Goal: Task Accomplishment & Management: Use online tool/utility

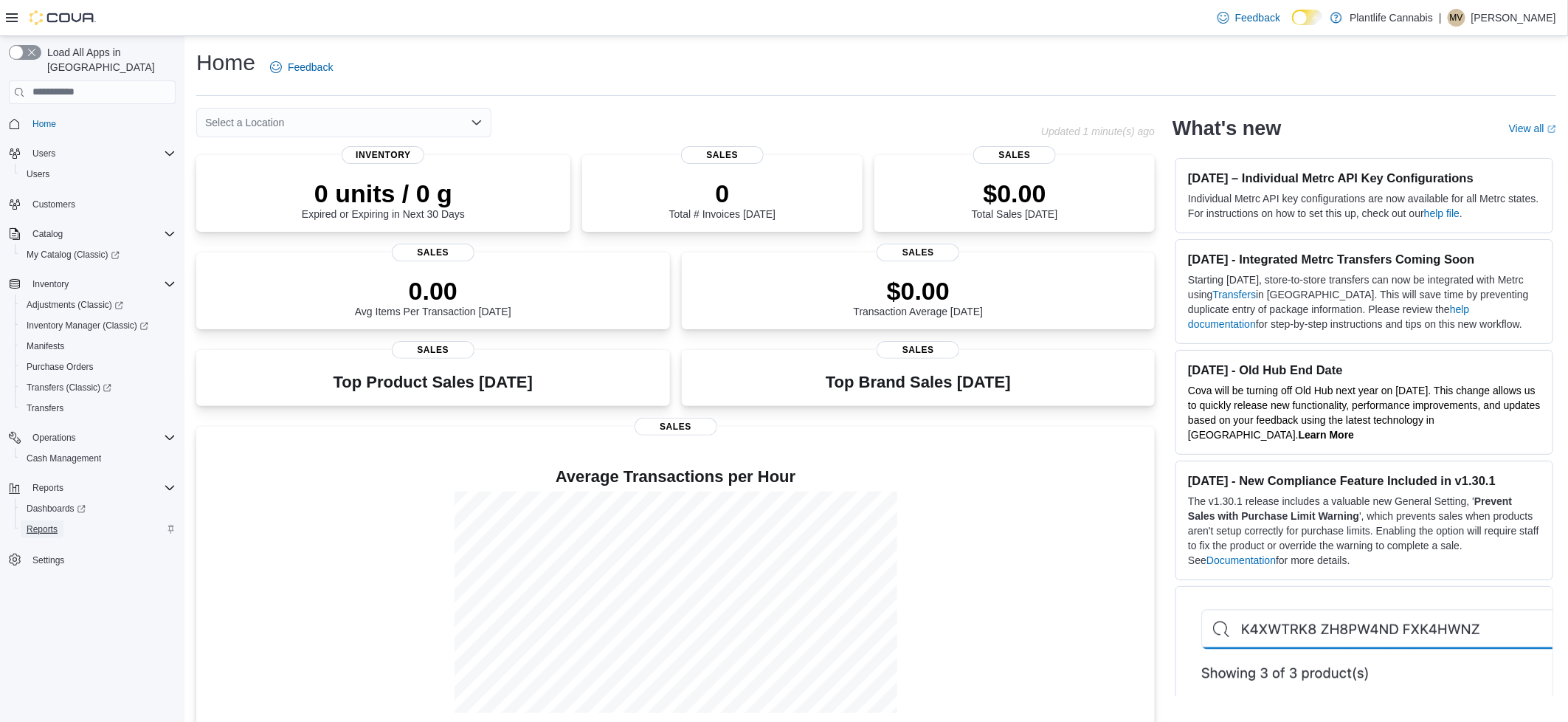
click at [44, 523] on span "Reports" at bounding box center [42, 529] width 31 height 12
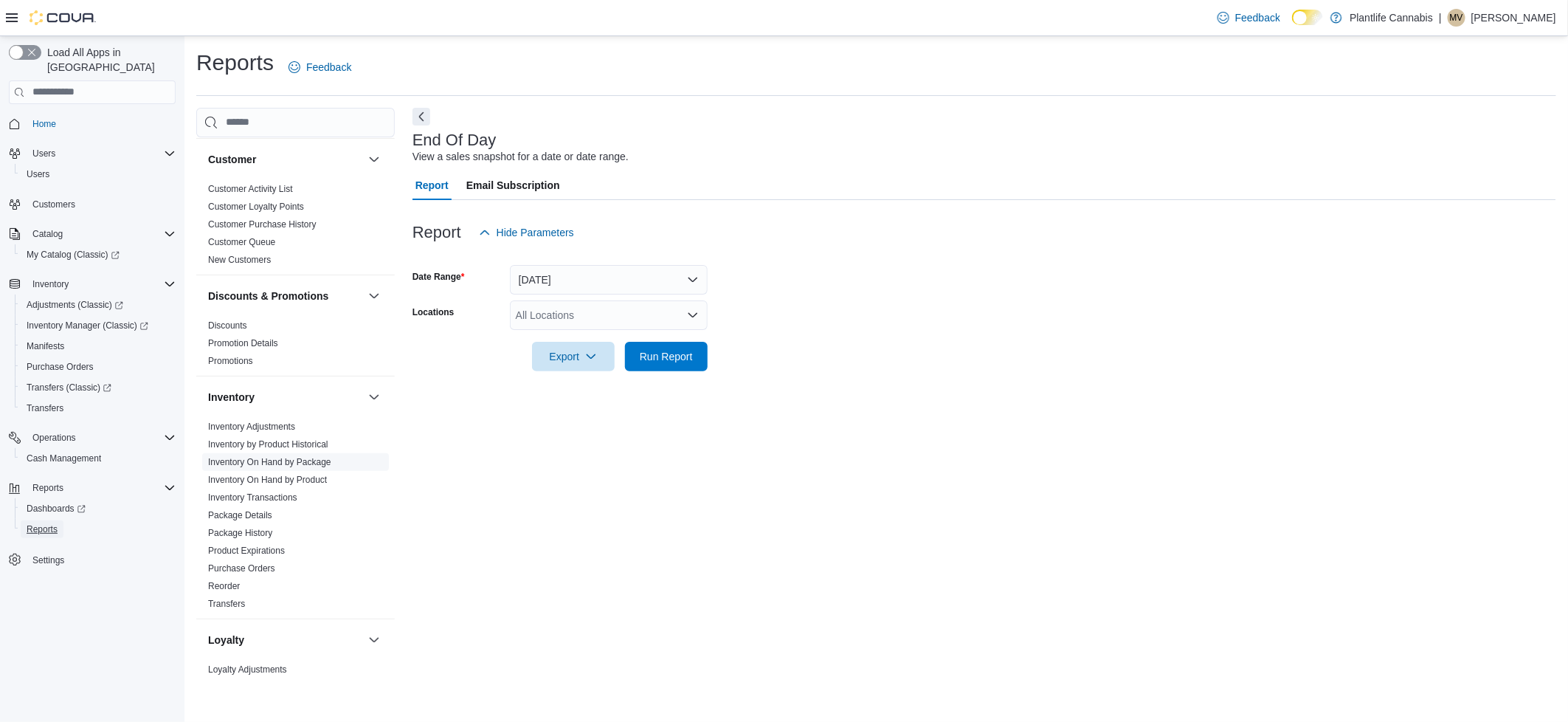
scroll to position [68, 0]
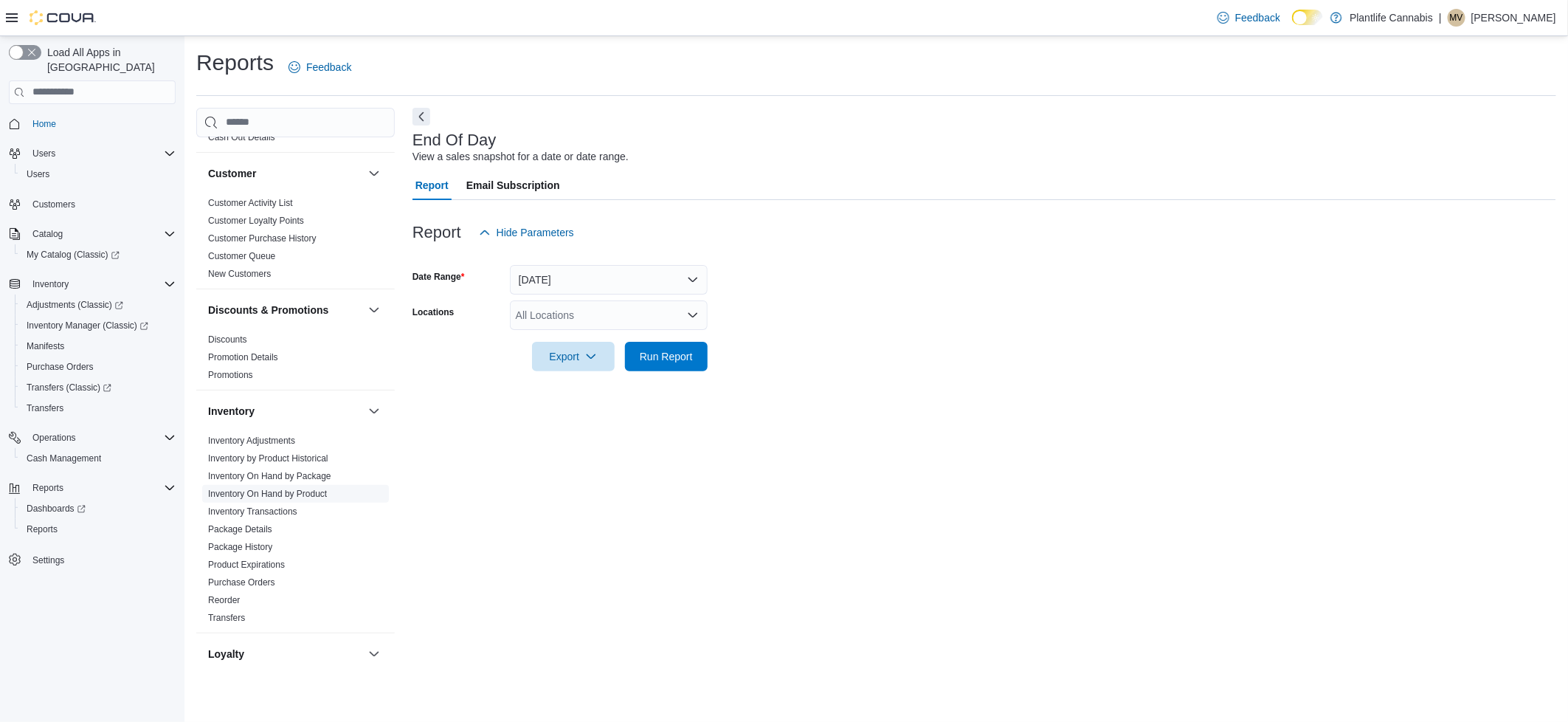
click at [315, 497] on link "Inventory On Hand by Product" at bounding box center [267, 494] width 119 height 10
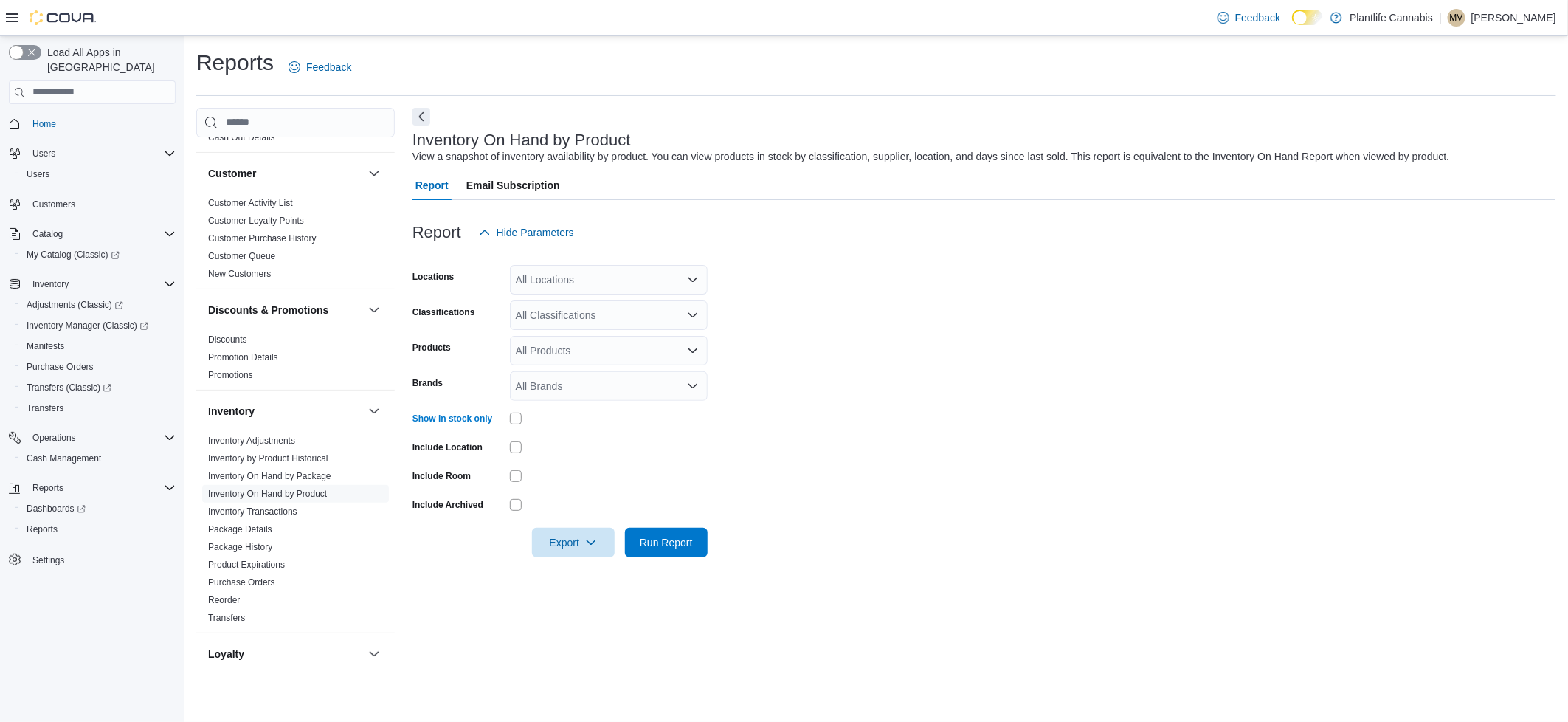
click at [590, 286] on div "All Locations" at bounding box center [609, 280] width 198 height 30
type input "***"
click at [578, 341] on span "Airdrie" at bounding box center [564, 347] width 30 height 15
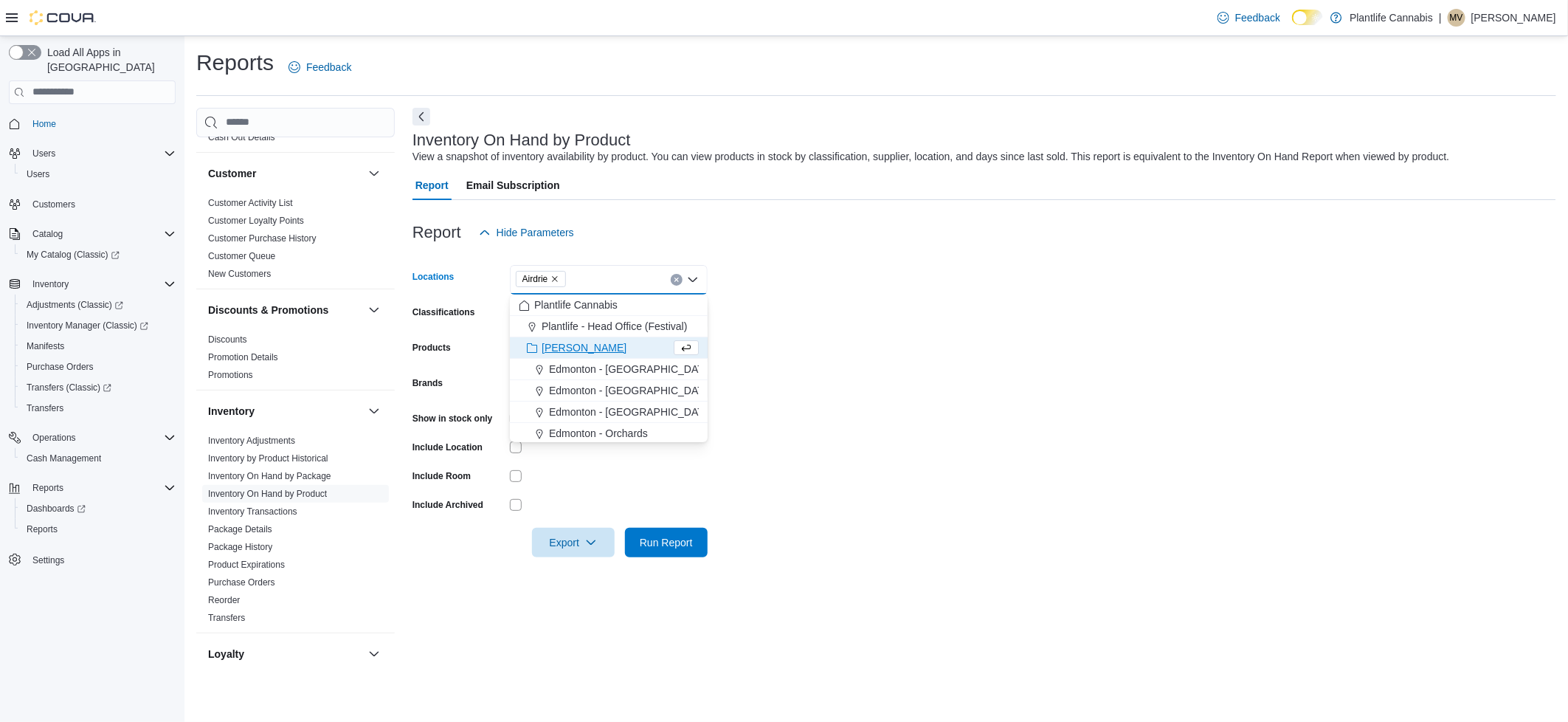
click at [1056, 313] on form "Locations [GEOGRAPHIC_DATA] Combo box. Selected. [GEOGRAPHIC_DATA]. Press Backs…" at bounding box center [984, 402] width 1144 height 310
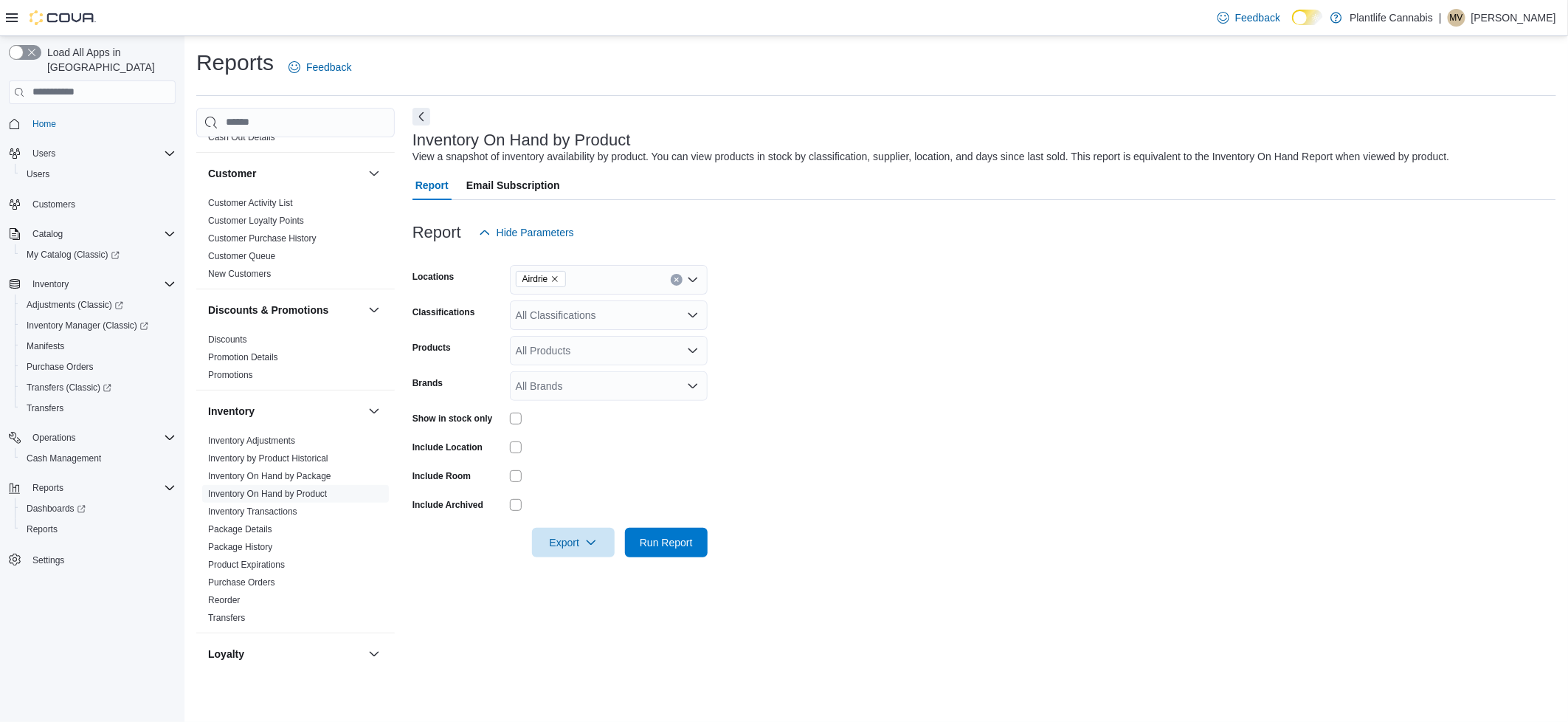
click at [615, 325] on div "All Classifications" at bounding box center [609, 316] width 198 height 30
click at [547, 341] on span "Oil" at bounding box center [547, 339] width 12 height 15
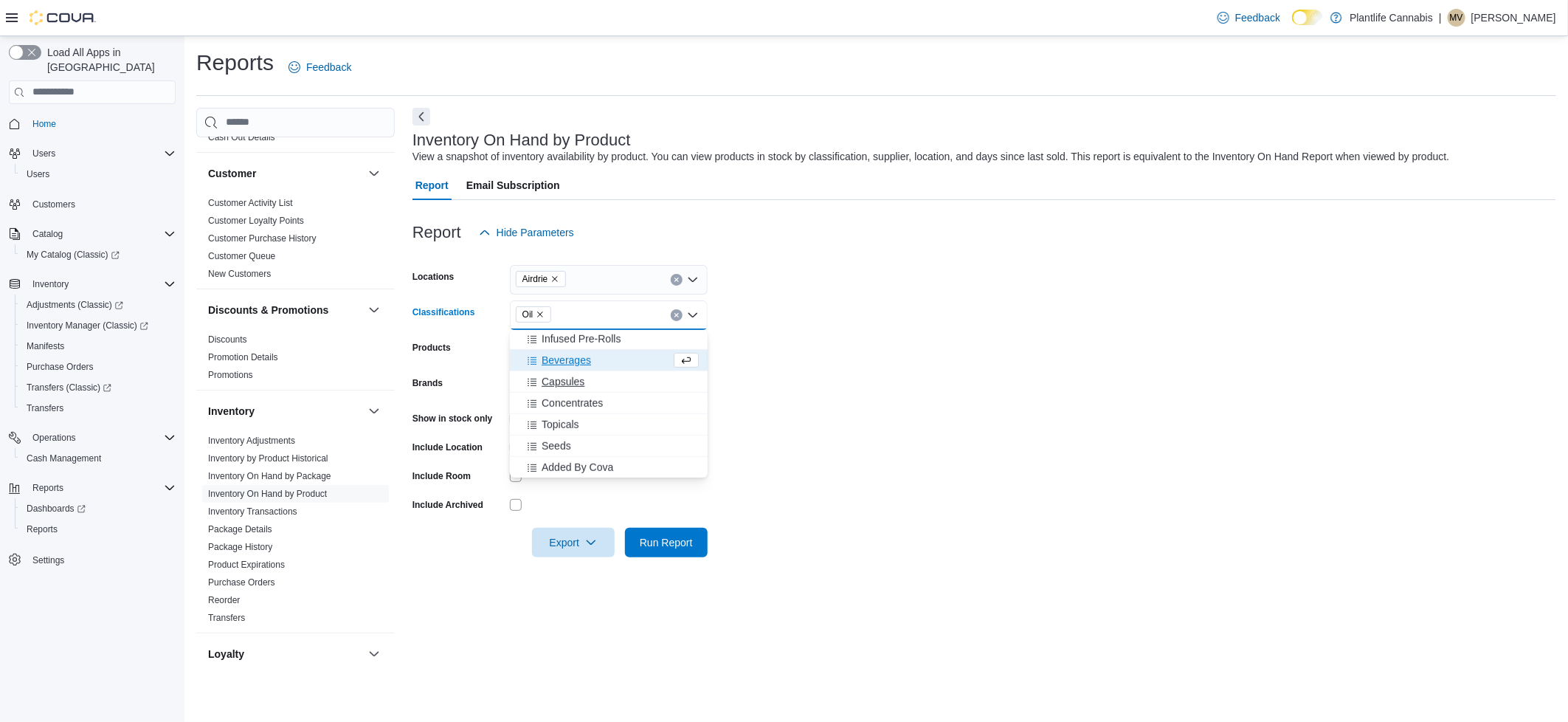
click at [571, 385] on span "Capsules" at bounding box center [563, 381] width 43 height 15
click at [572, 424] on span "Topicals" at bounding box center [560, 425] width 37 height 15
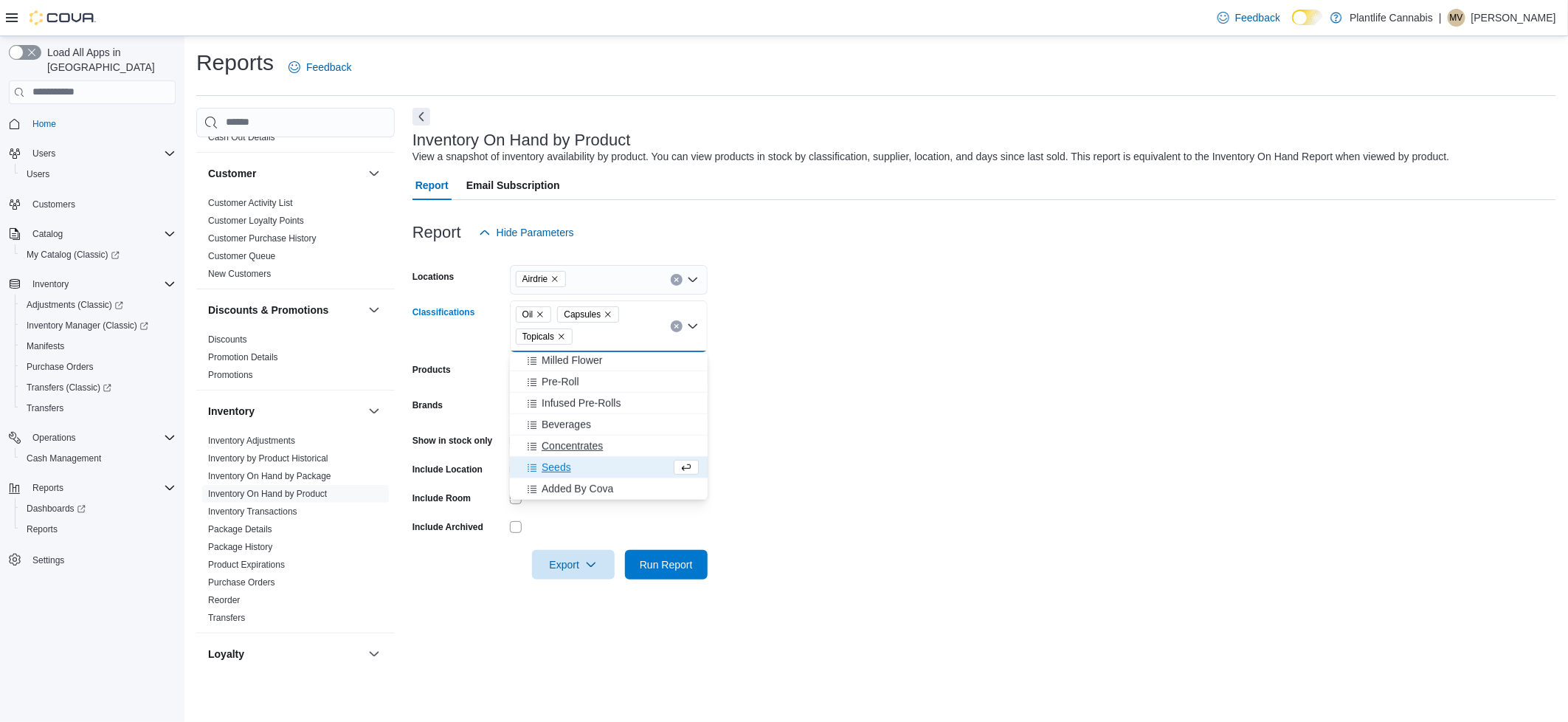
click at [592, 449] on span "Concentrates" at bounding box center [572, 446] width 61 height 15
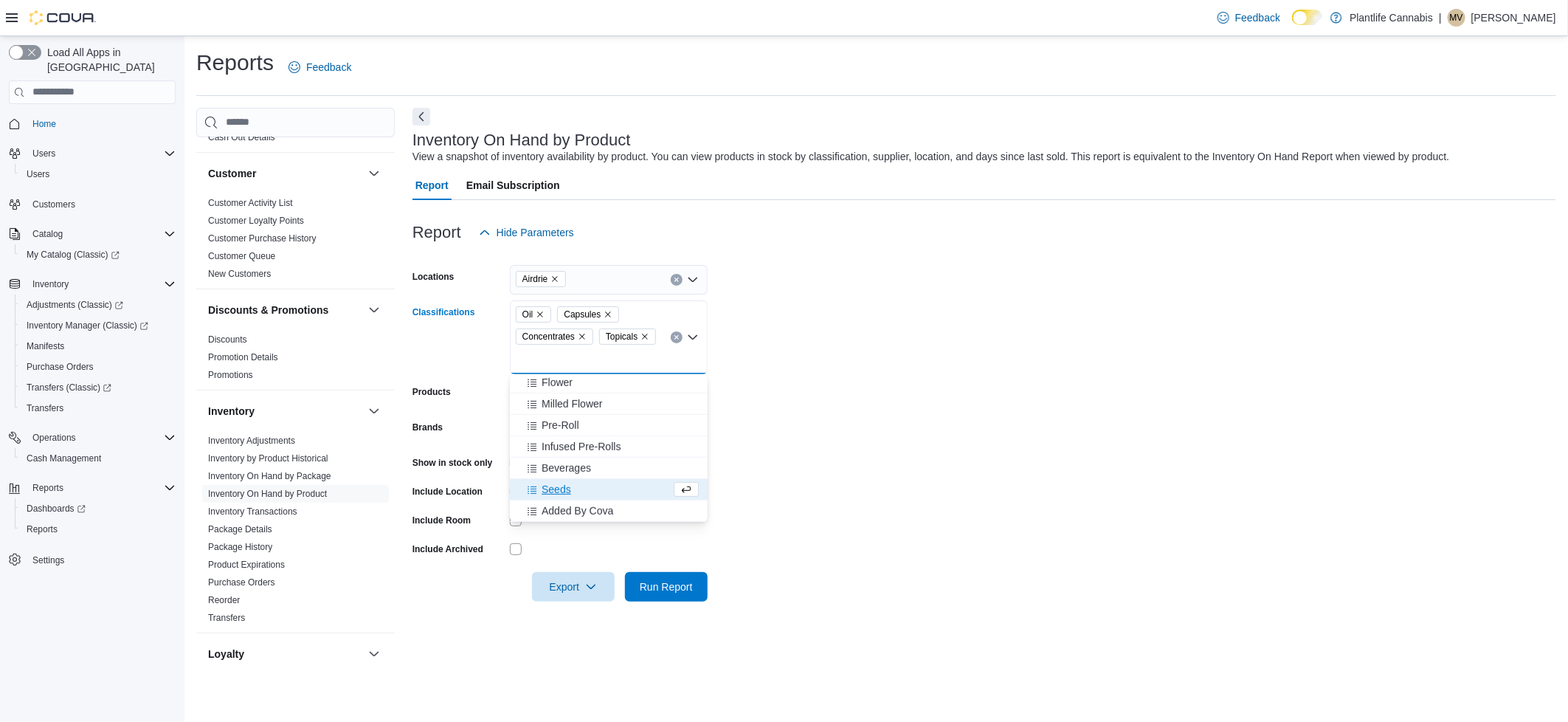
scroll to position [473, 0]
click at [578, 470] on span "Beverages" at bounding box center [566, 468] width 50 height 15
click at [809, 453] on form "Locations Airdrie Classifications Oil Beverages Capsules Concentrates Topicals …" at bounding box center [984, 425] width 1144 height 354
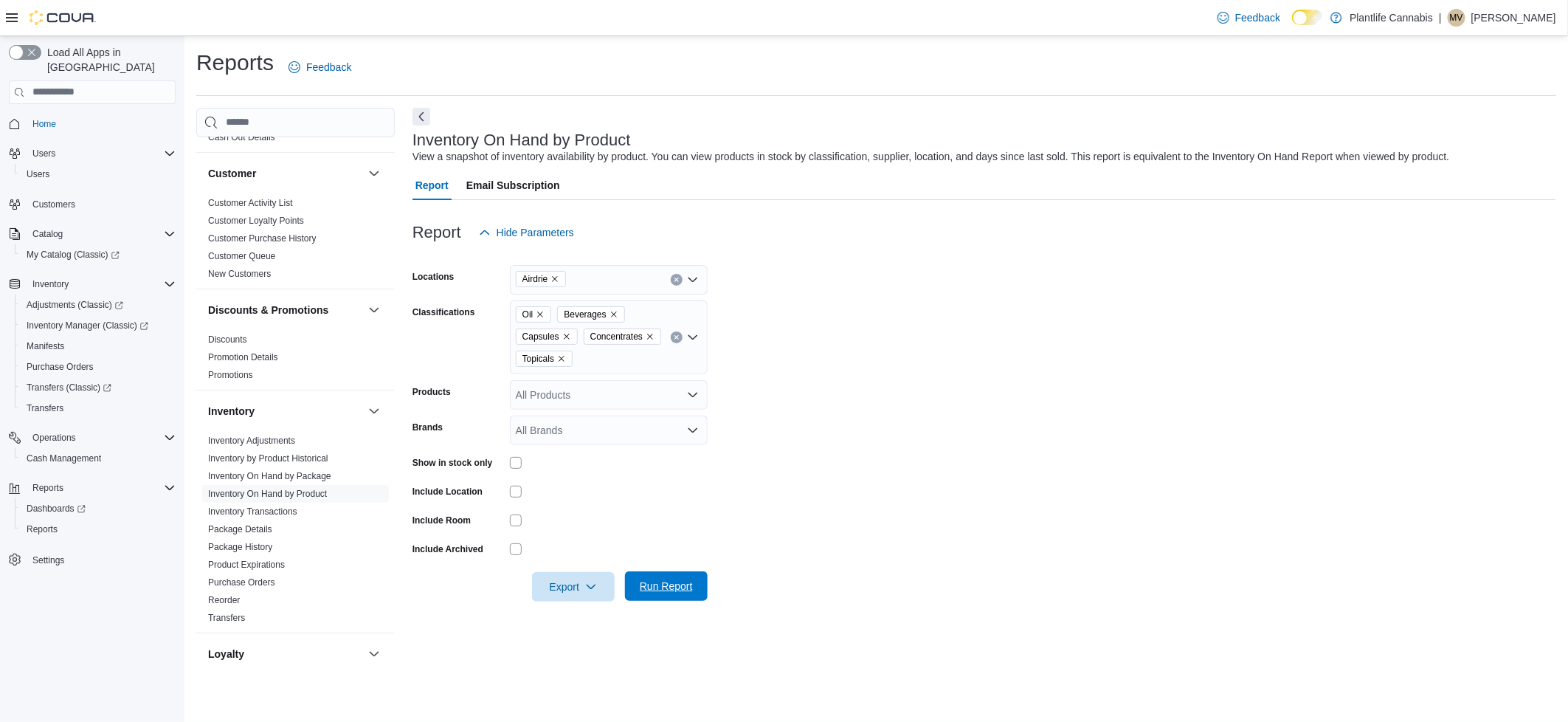
click at [680, 599] on span "Run Report" at bounding box center [666, 587] width 65 height 30
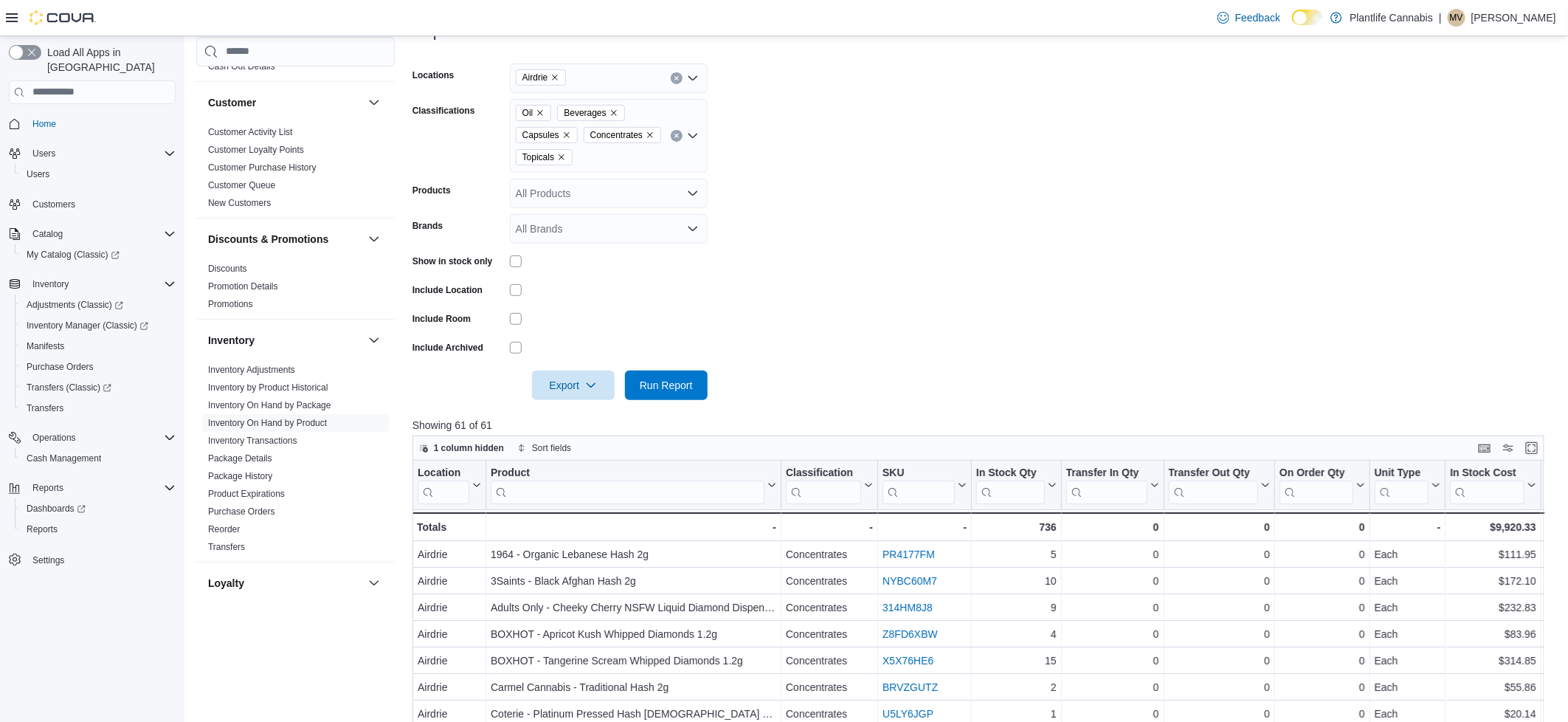
scroll to position [208, 0]
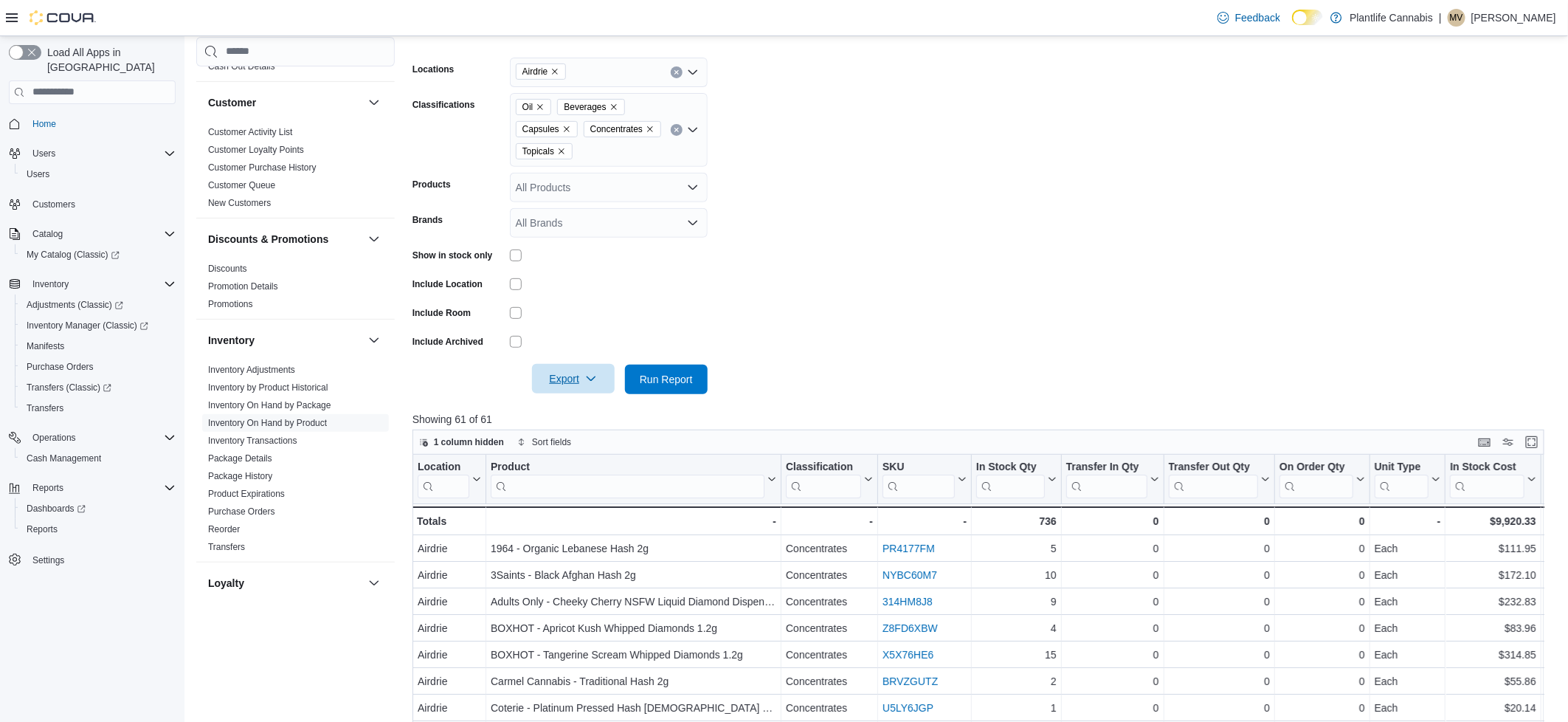
click at [584, 393] on span "Export" at bounding box center [573, 379] width 65 height 30
click at [590, 440] on button "Export to Excel" at bounding box center [573, 431] width 84 height 30
